Goal: Information Seeking & Learning: Learn about a topic

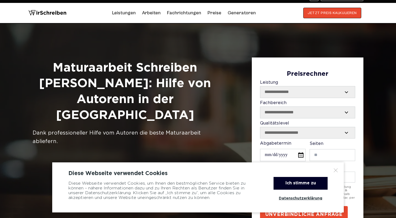
scroll to position [3, 0]
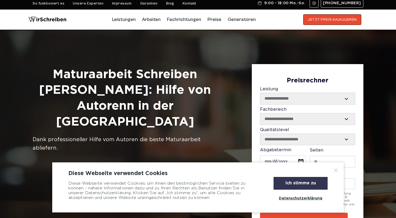
click at [300, 183] on div "Ich stimme zu" at bounding box center [301, 183] width 54 height 13
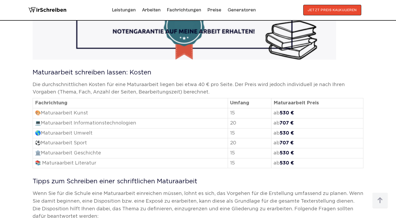
scroll to position [366, 0]
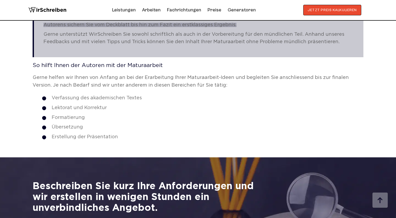
scroll to position [1474, 0]
